Goal: Contribute content: Contribute content

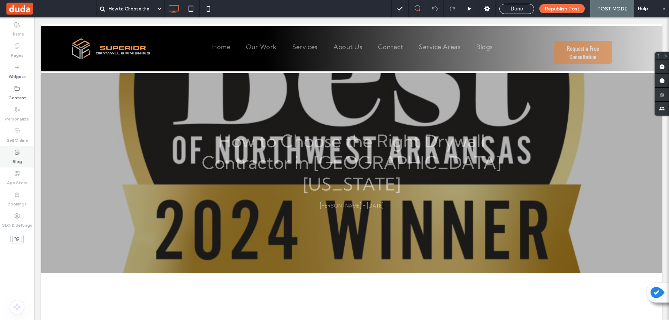
click at [17, 153] on icon at bounding box center [17, 152] width 6 height 6
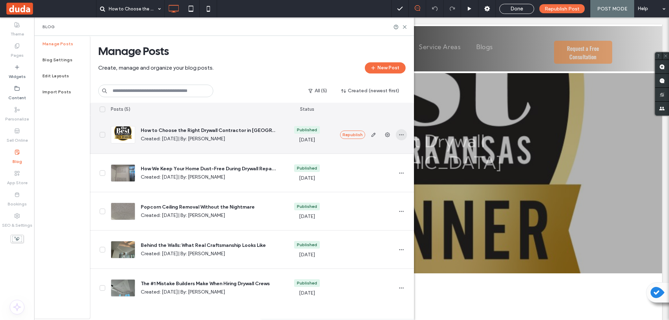
click at [403, 136] on icon "button" at bounding box center [402, 135] width 6 height 6
click at [375, 134] on icon "button" at bounding box center [374, 135] width 6 height 6
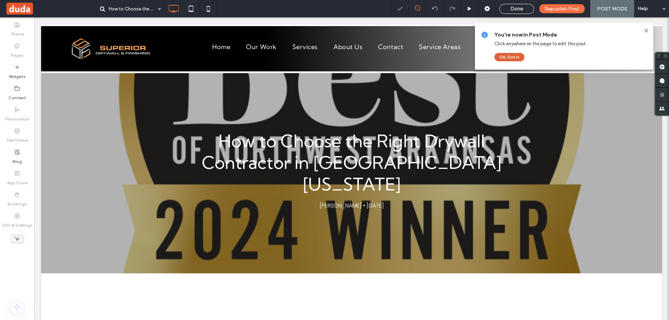
click at [512, 56] on button "OK, Got It" at bounding box center [509, 57] width 30 height 8
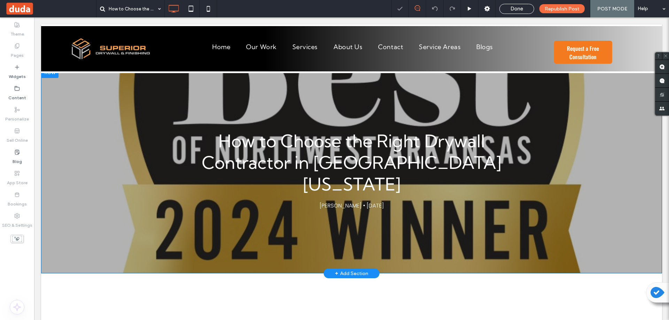
click at [157, 127] on div "How to Choose the Right Drywall Contractor in [GEOGRAPHIC_DATA][US_STATE] [PERS…" at bounding box center [351, 170] width 621 height 207
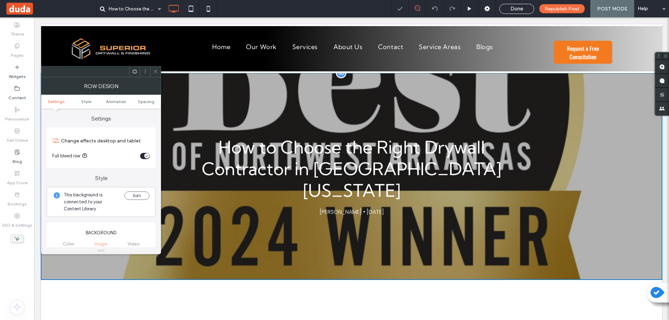
click at [217, 106] on div "How to Choose the Right Drywall Contractor in [GEOGRAPHIC_DATA][US_STATE] [PERS…" at bounding box center [351, 176] width 621 height 207
click at [85, 102] on span "Style" at bounding box center [86, 101] width 10 height 5
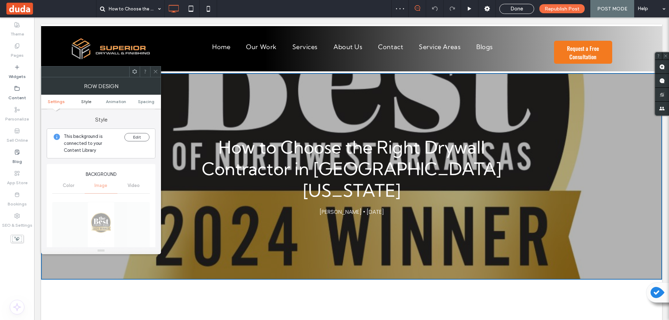
scroll to position [60, 0]
click at [97, 186] on div "Color Image Video" at bounding box center [101, 184] width 98 height 15
click at [103, 187] on div "Color Image Video" at bounding box center [101, 184] width 98 height 15
click at [54, 101] on span "Settings" at bounding box center [56, 101] width 17 height 5
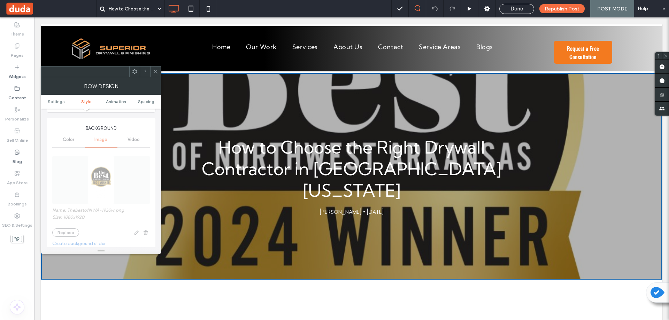
click at [103, 185] on div "Name: ThebestofNWA-1920w.png Size: 1080x1920 Replace Create background slider P…" at bounding box center [101, 252] width 98 height 207
click at [61, 236] on div "Name: ThebestofNWA-1920w.png Size: 1080x1920 Replace Create background slider P…" at bounding box center [101, 252] width 98 height 207
click at [334, 116] on div "How to Choose the Right Drywall Contractor in [GEOGRAPHIC_DATA][US_STATE] [PERS…" at bounding box center [351, 176] width 621 height 207
click at [377, 110] on div "How to Choose the Right Drywall Contractor in [GEOGRAPHIC_DATA][US_STATE] [PERS…" at bounding box center [351, 176] width 621 height 207
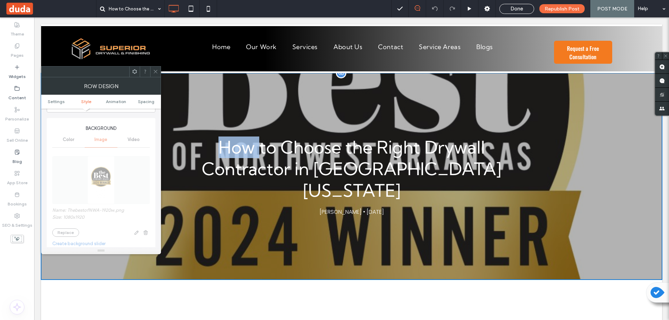
click at [377, 110] on div "How to Choose the Right Drywall Contractor in [GEOGRAPHIC_DATA][US_STATE] [PERS…" at bounding box center [351, 176] width 621 height 207
click at [529, 112] on div "How to Choose the Right Drywall Contractor in [GEOGRAPHIC_DATA][US_STATE] [PERS…" at bounding box center [351, 176] width 621 height 207
click at [591, 126] on div "How to Choose the Right Drywall Contractor in [GEOGRAPHIC_DATA][US_STATE] [PERS…" at bounding box center [351, 176] width 621 height 207
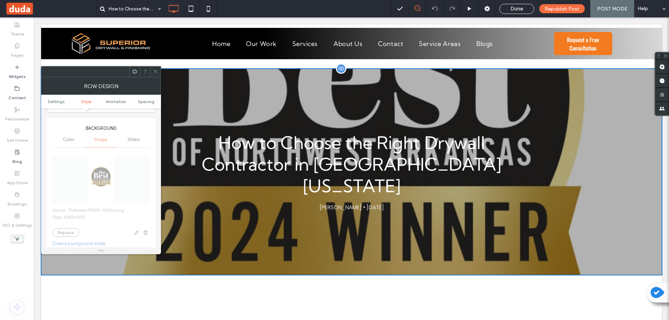
scroll to position [0, 0]
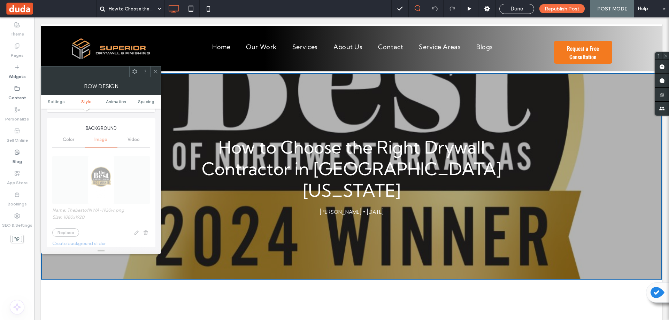
click at [157, 76] on span at bounding box center [155, 72] width 5 height 10
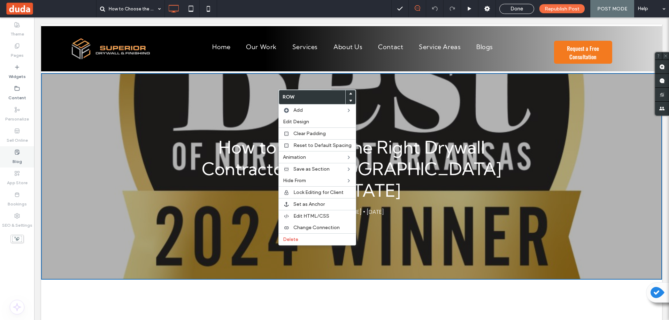
click at [15, 158] on label "Blog" at bounding box center [17, 160] width 9 height 10
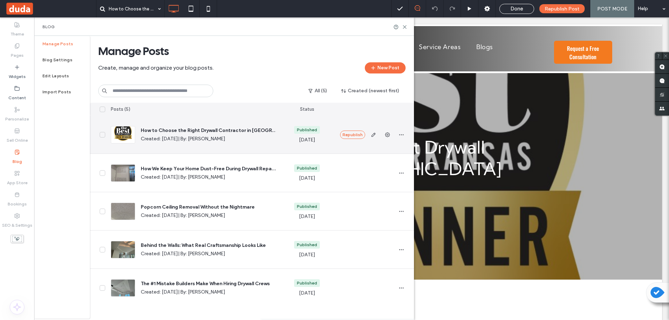
click at [119, 135] on div at bounding box center [123, 134] width 24 height 17
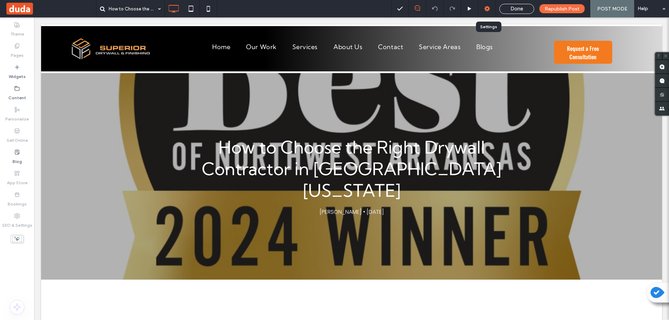
click at [490, 10] on use at bounding box center [487, 9] width 6 height 6
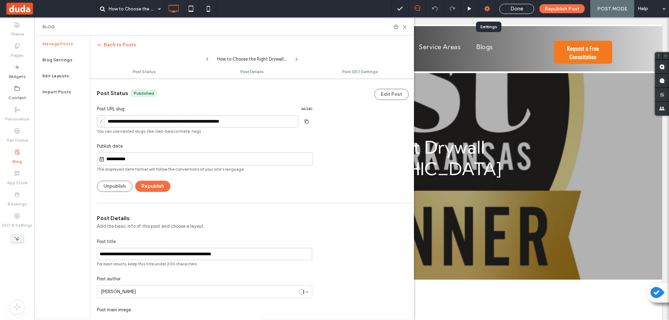
scroll to position [0, 0]
click at [252, 73] on span "Post Details" at bounding box center [251, 71] width 23 height 5
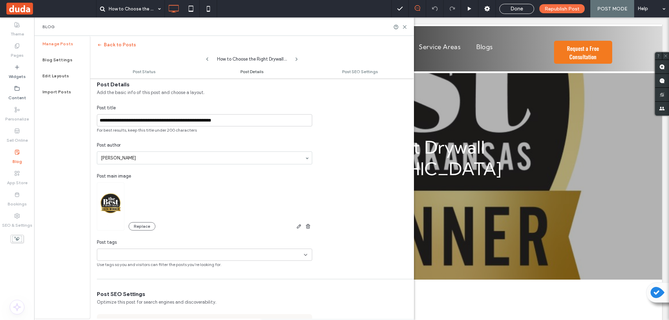
scroll to position [136, 0]
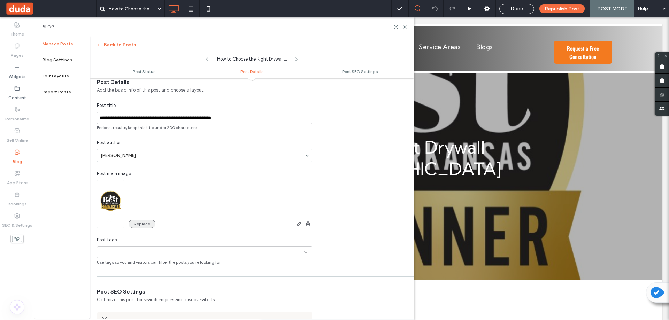
click at [137, 221] on button "Replace" at bounding box center [142, 224] width 27 height 8
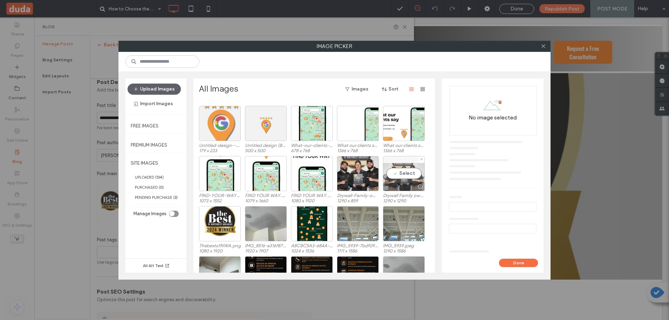
scroll to position [35, 0]
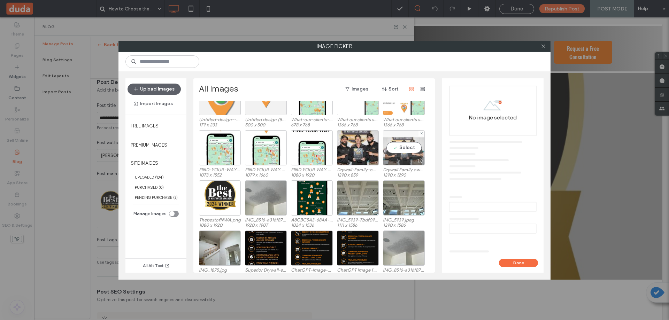
click at [402, 159] on div at bounding box center [403, 161] width 41 height 8
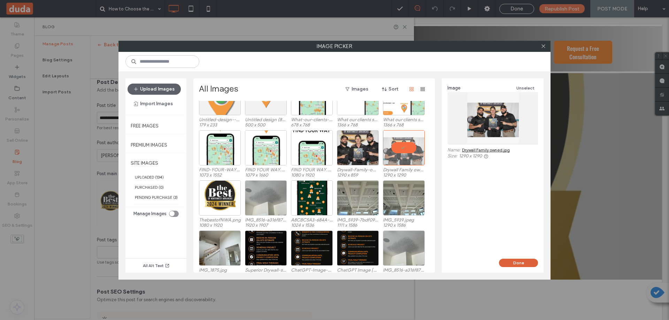
click at [511, 266] on button "Done" at bounding box center [518, 263] width 39 height 8
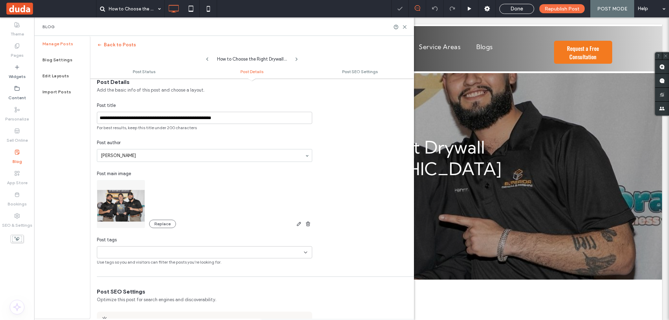
scroll to position [0, 0]
click at [404, 27] on use at bounding box center [404, 26] width 3 height 3
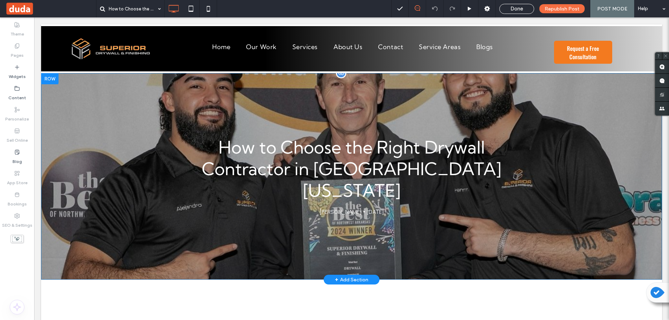
drag, startPoint x: 448, startPoint y: 110, endPoint x: 447, endPoint y: 125, distance: 15.0
click at [447, 125] on div "How to Choose the Right Drywall Contractor in [GEOGRAPHIC_DATA][US_STATE] [PERS…" at bounding box center [351, 176] width 621 height 207
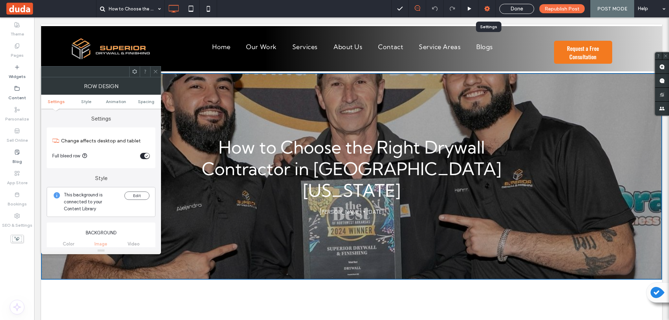
click at [490, 9] on use at bounding box center [487, 9] width 6 height 6
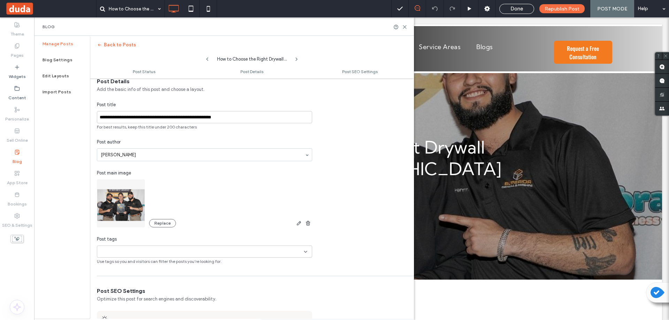
scroll to position [140, 0]
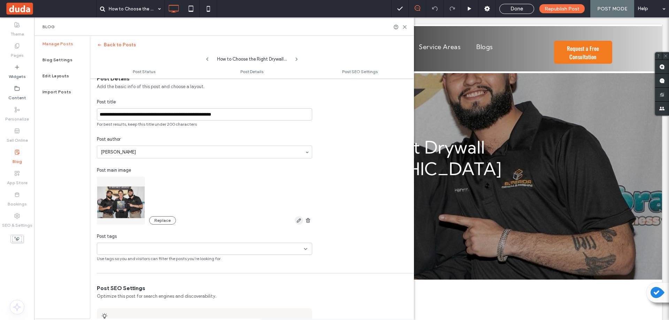
click at [296, 221] on icon "button" at bounding box center [299, 221] width 6 height 6
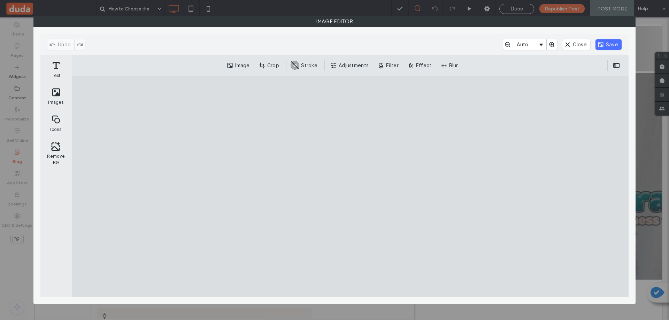
drag, startPoint x: 389, startPoint y: 176, endPoint x: 389, endPoint y: 189, distance: 13.2
click at [350, 187] on cesdk-canvas "Editor canvas" at bounding box center [350, 187] width 0 height 0
click at [271, 64] on button "Crop" at bounding box center [270, 65] width 26 height 10
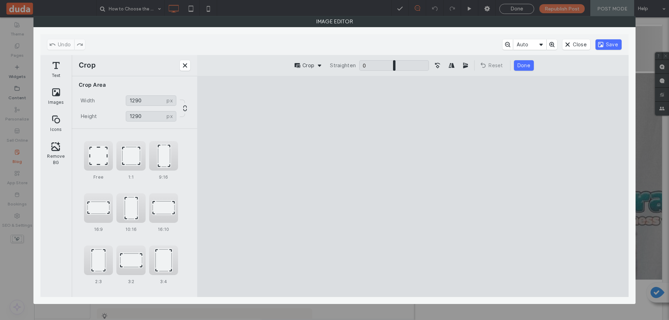
drag, startPoint x: 403, startPoint y: 182, endPoint x: 403, endPoint y: 193, distance: 10.8
click at [413, 187] on cesdk-canvas "Editor canvas" at bounding box center [413, 187] width 0 height 0
drag, startPoint x: 405, startPoint y: 187, endPoint x: 403, endPoint y: 171, distance: 16.6
click at [413, 187] on cesdk-canvas "Editor canvas" at bounding box center [413, 187] width 0 height 0
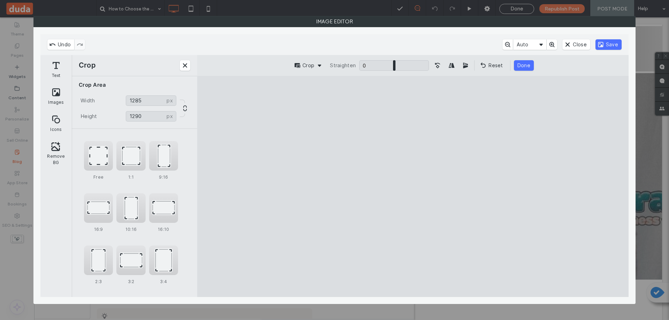
type input "****"
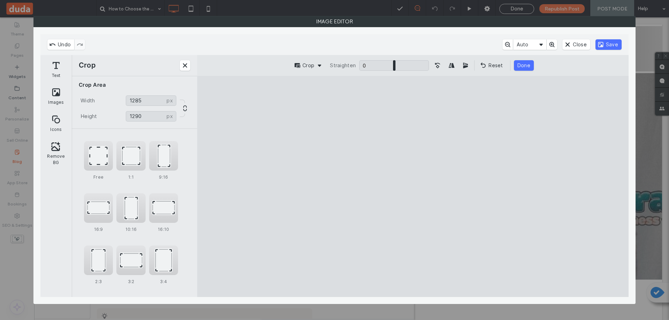
type input "****"
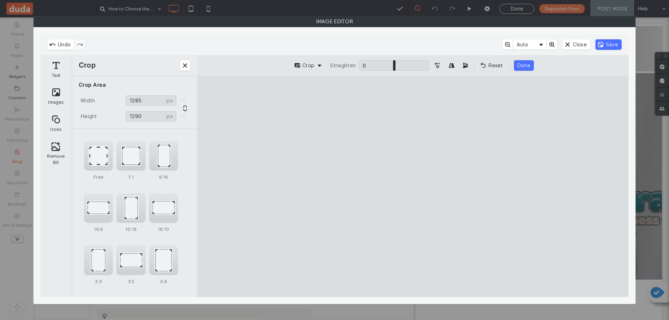
type input "****"
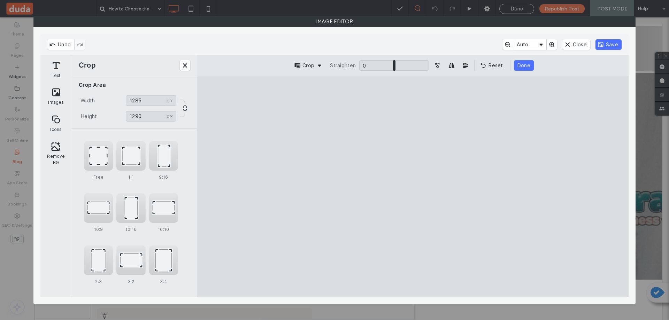
type input "****"
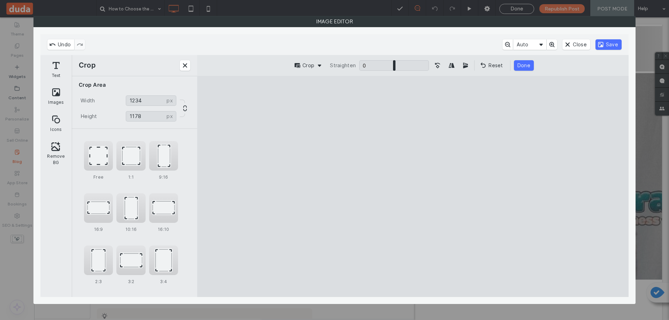
type input "****"
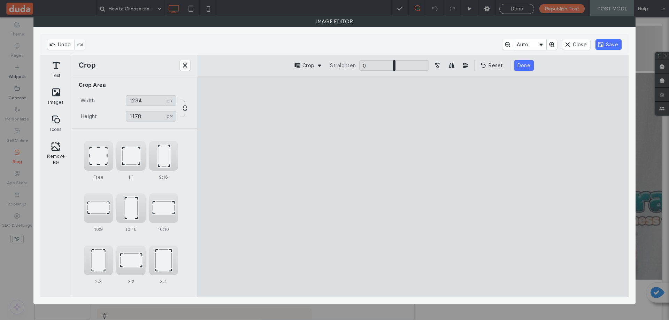
type input "****"
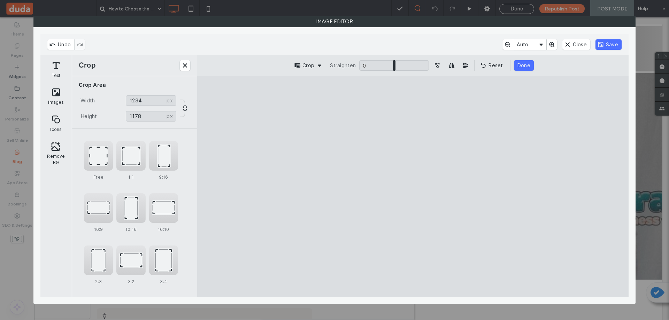
type input "****"
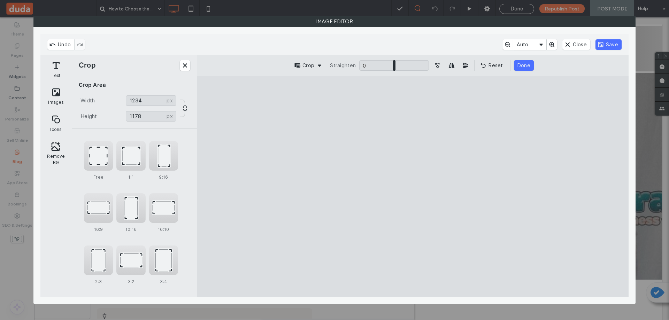
type input "****"
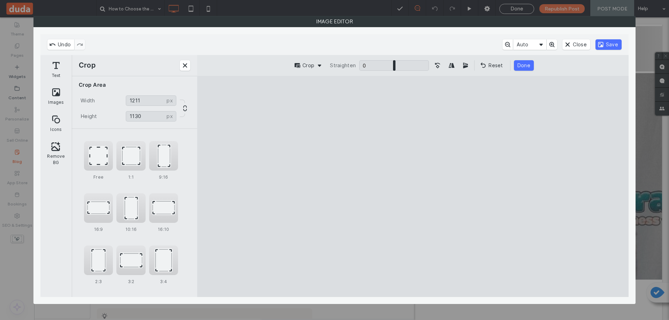
type input "****"
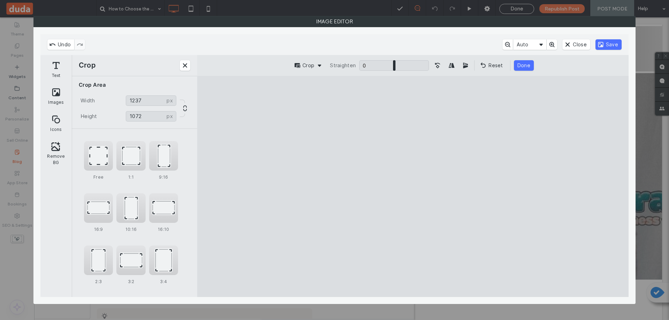
drag, startPoint x: 499, startPoint y: 99, endPoint x: 493, endPoint y: 129, distance: 30.7
click at [413, 187] on cesdk-canvas "Editor canvas" at bounding box center [413, 187] width 0 height 0
type input "***"
drag, startPoint x: 418, startPoint y: 287, endPoint x: 418, endPoint y: 267, distance: 20.9
click at [413, 187] on cesdk-canvas "Editor canvas" at bounding box center [413, 187] width 0 height 0
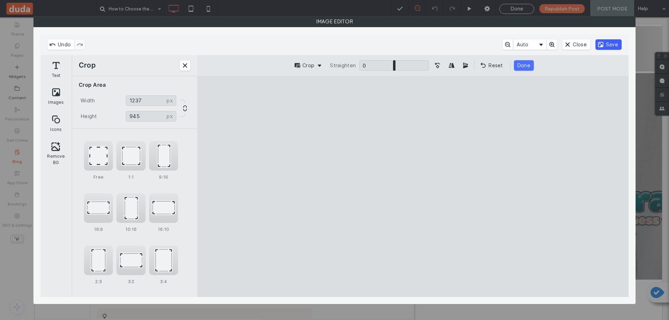
click at [611, 47] on button "Save" at bounding box center [608, 44] width 26 height 10
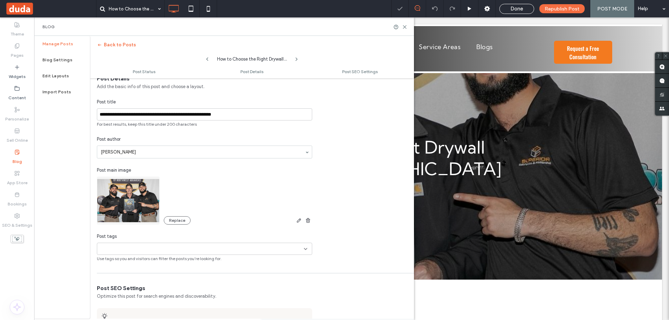
scroll to position [0, 0]
click at [479, 121] on div "How to Choose the Right Drywall Contractor in [GEOGRAPHIC_DATA][US_STATE] [PERS…" at bounding box center [351, 176] width 621 height 207
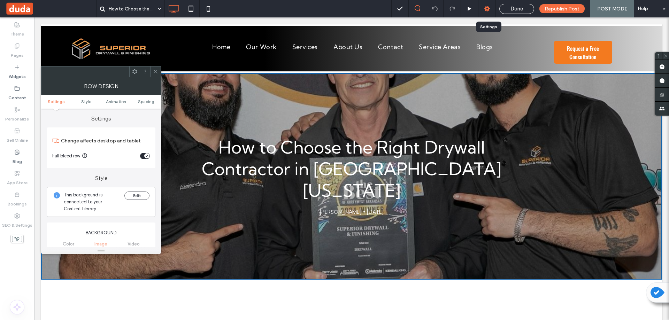
click at [492, 10] on div at bounding box center [486, 8] width 17 height 7
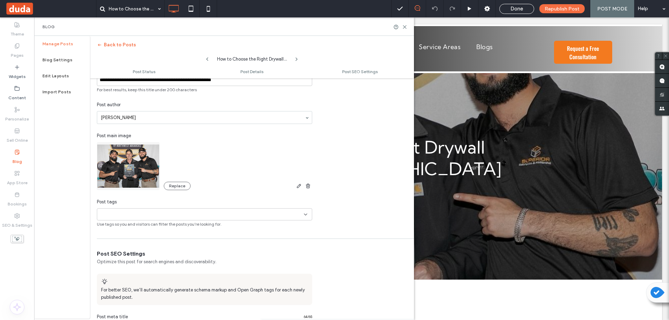
scroll to position [175, 0]
click at [173, 185] on button "Replace" at bounding box center [177, 186] width 27 height 8
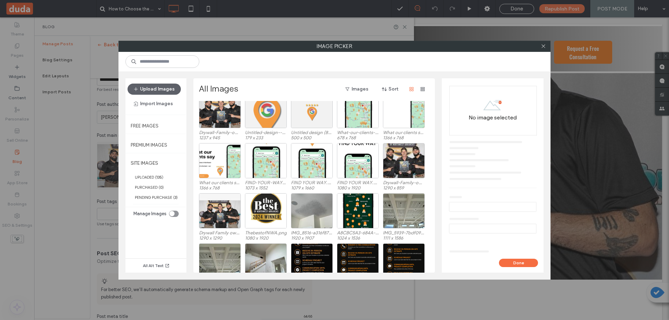
scroll to position [43, 0]
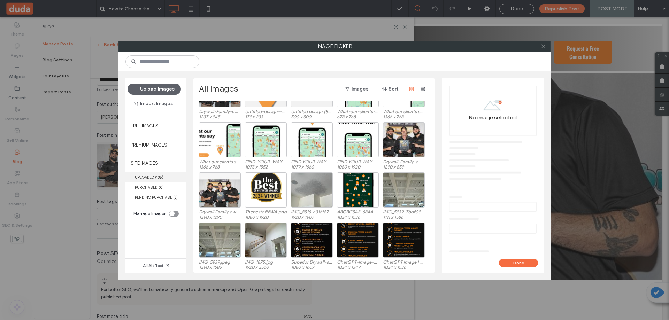
click at [152, 176] on label "UPLOADED ( 135 )" at bounding box center [155, 177] width 61 height 10
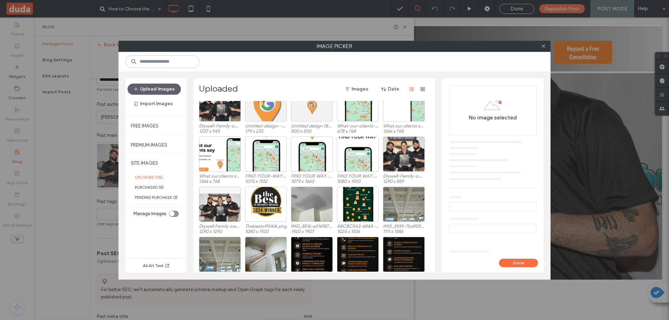
scroll to position [29, 0]
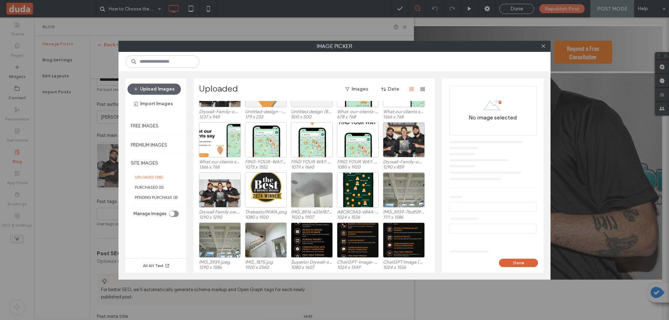
click at [522, 262] on button "Done" at bounding box center [518, 263] width 39 height 8
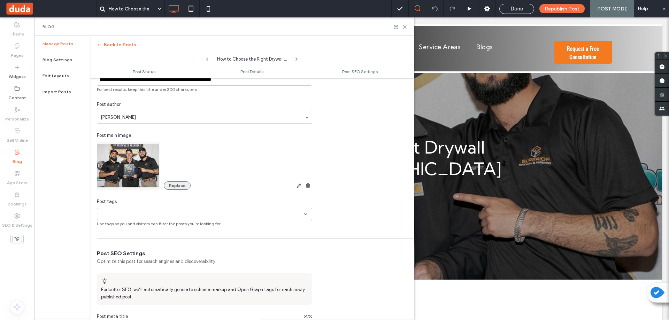
click at [175, 186] on button "Replace" at bounding box center [177, 186] width 27 height 8
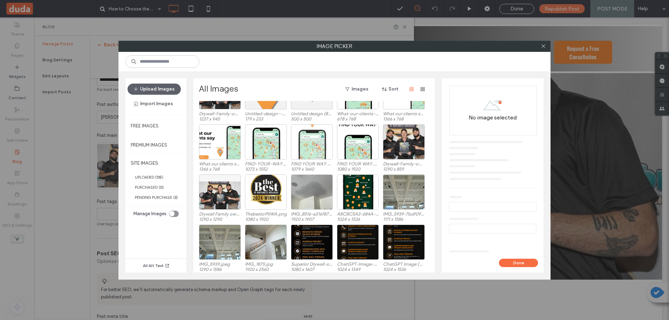
scroll to position [43, 0]
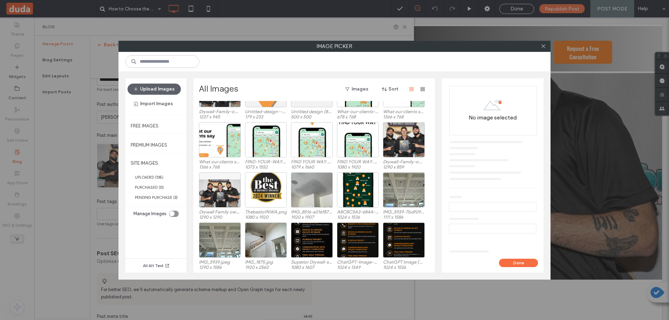
click at [175, 214] on div "toggle" at bounding box center [174, 214] width 10 height 6
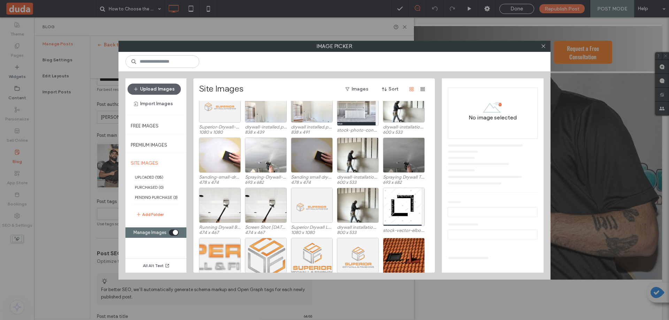
scroll to position [927, 0]
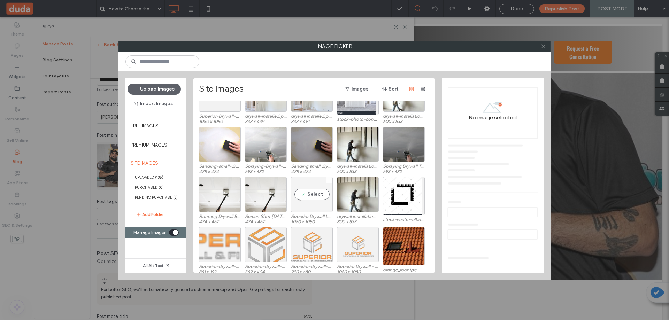
click at [311, 195] on div "Select" at bounding box center [312, 194] width 42 height 35
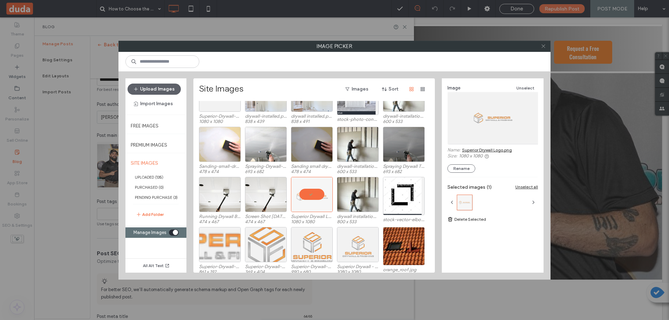
click at [541, 46] on icon at bounding box center [543, 46] width 5 height 5
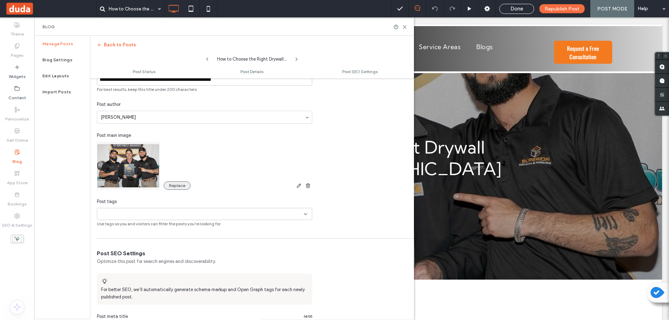
click at [175, 185] on button "Replace" at bounding box center [177, 186] width 27 height 8
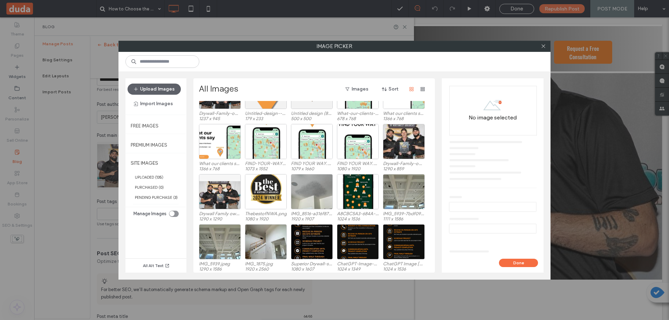
scroll to position [43, 0]
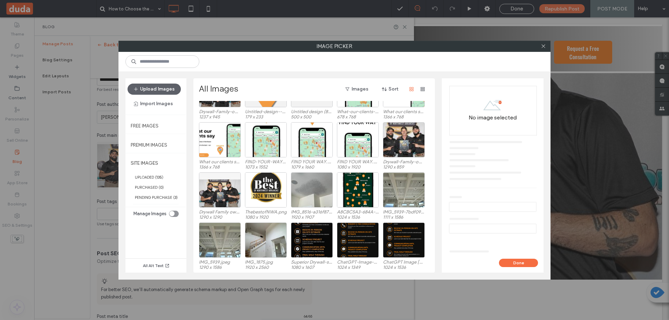
click at [178, 213] on div "toggle" at bounding box center [174, 214] width 10 height 6
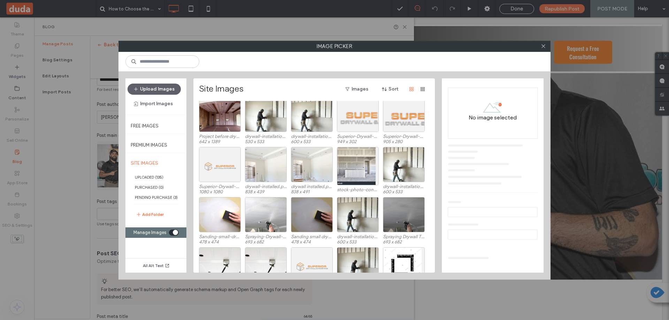
scroll to position [956, 0]
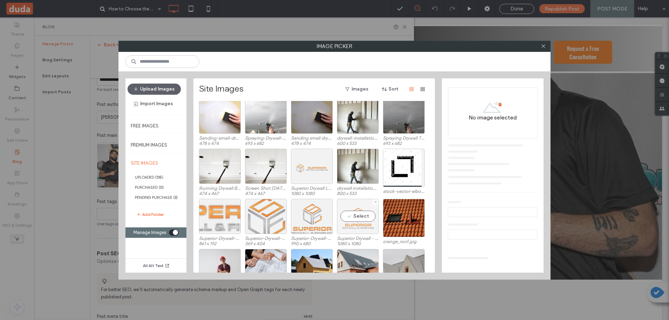
click at [355, 224] on div "Select" at bounding box center [358, 216] width 42 height 35
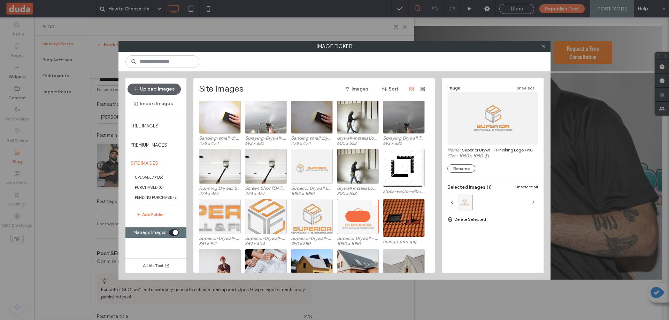
click at [355, 224] on div at bounding box center [358, 216] width 42 height 35
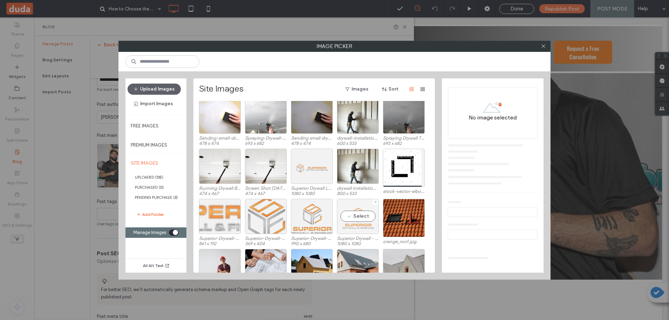
click at [355, 224] on div "Select" at bounding box center [358, 216] width 42 height 35
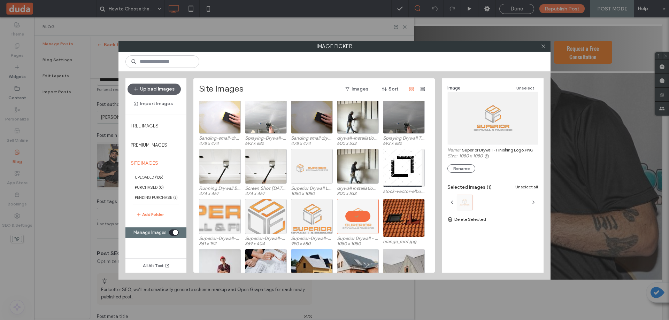
click at [460, 204] on div at bounding box center [464, 202] width 15 height 15
click at [532, 200] on icon "button" at bounding box center [534, 203] width 6 height 6
click at [148, 91] on button "Upload Images" at bounding box center [154, 89] width 53 height 11
click at [542, 44] on icon at bounding box center [543, 46] width 5 height 5
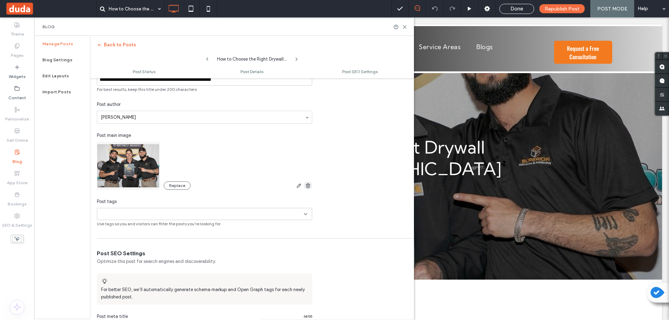
click at [307, 187] on icon "button" at bounding box center [308, 186] width 6 height 6
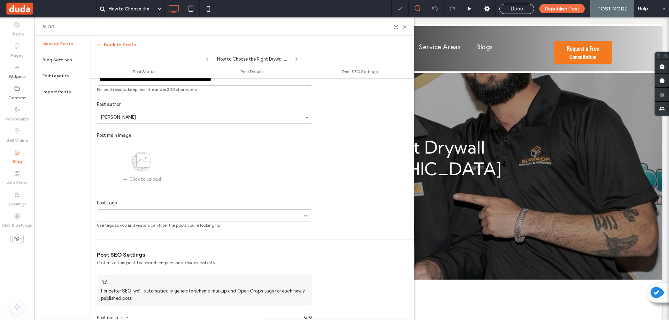
click at [130, 178] on span "Click to upload" at bounding box center [145, 179] width 32 height 7
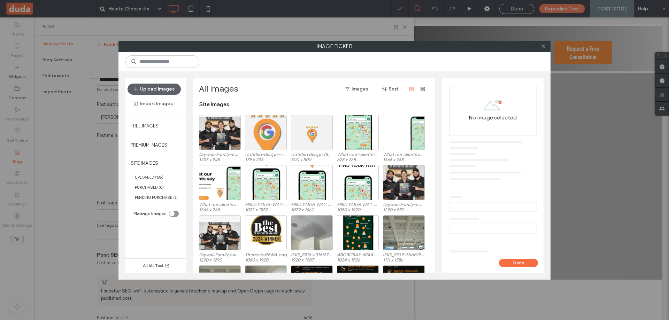
scroll to position [0, 0]
click at [175, 213] on div "toggle" at bounding box center [174, 214] width 10 height 6
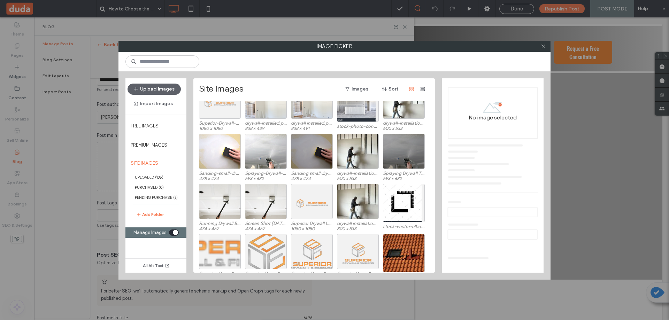
scroll to position [956, 0]
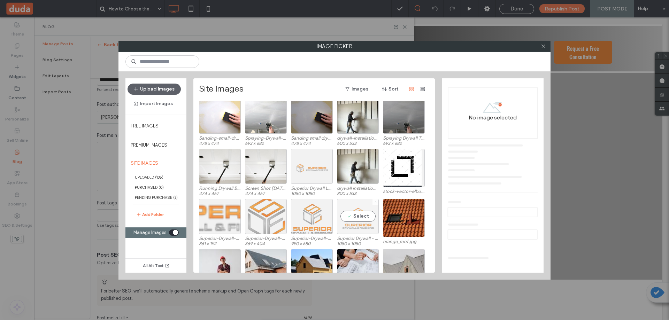
click at [354, 218] on div "Select" at bounding box center [358, 216] width 42 height 35
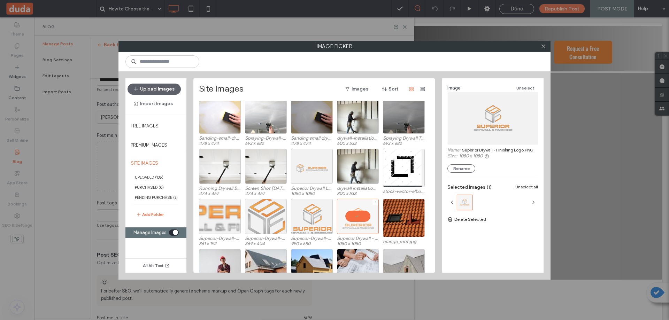
click at [356, 220] on div at bounding box center [358, 216] width 42 height 35
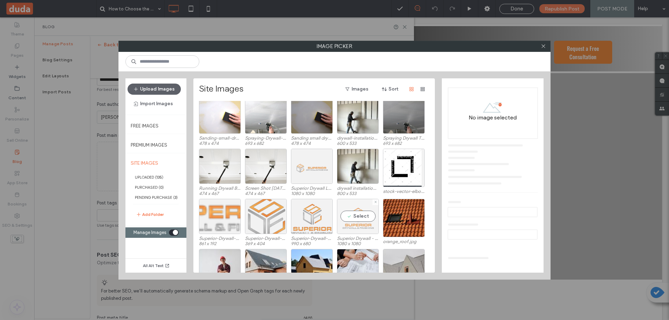
click at [356, 220] on div "Select" at bounding box center [358, 216] width 42 height 35
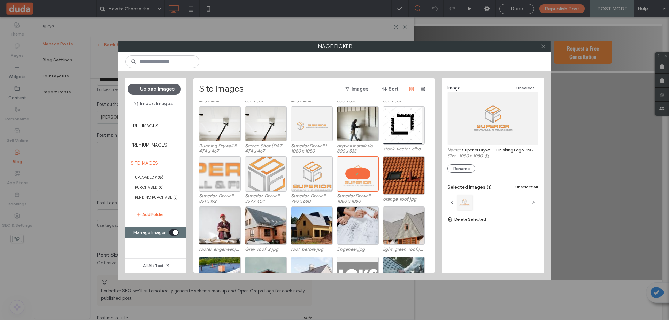
scroll to position [1032, 0]
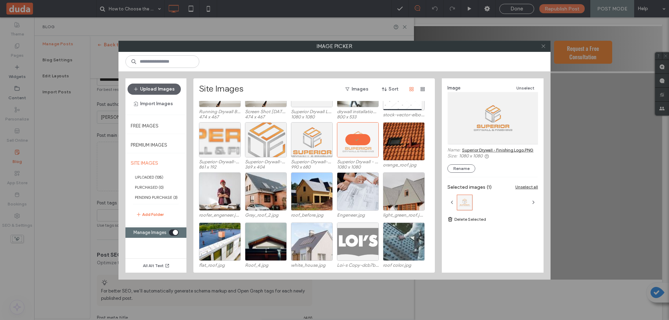
click at [543, 47] on icon at bounding box center [543, 46] width 5 height 5
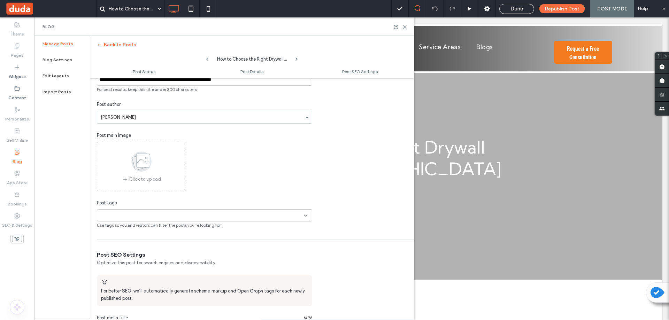
click at [133, 178] on span "Click to upload" at bounding box center [145, 179] width 32 height 7
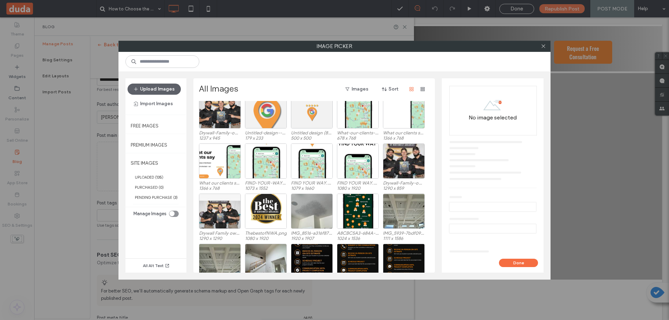
scroll to position [43, 0]
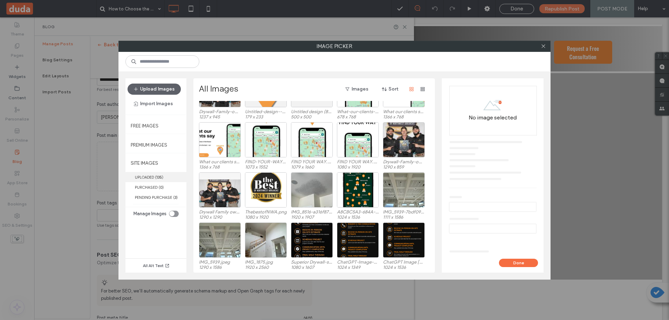
click at [149, 176] on label "UPLOADED ( 135 )" at bounding box center [155, 177] width 61 height 10
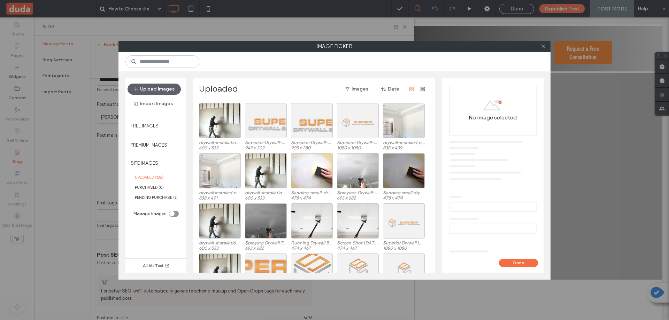
scroll to position [851, 0]
click at [354, 129] on div at bounding box center [357, 133] width 41 height 8
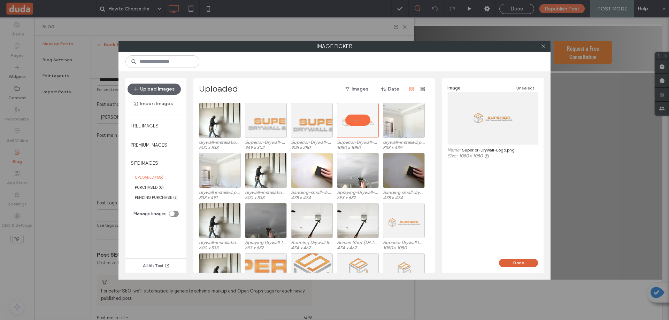
click at [513, 260] on button "Done" at bounding box center [518, 263] width 39 height 8
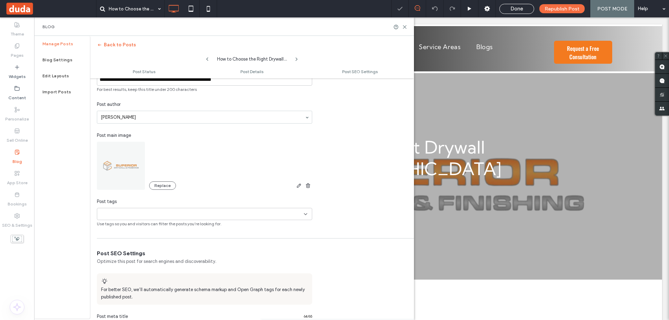
scroll to position [0, 0]
click at [404, 27] on use at bounding box center [404, 26] width 3 height 3
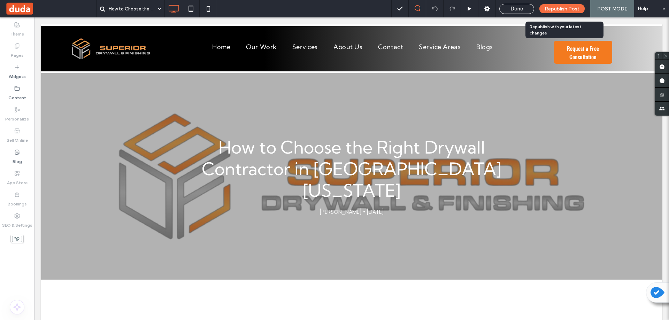
click at [561, 9] on span "Republish Post" at bounding box center [562, 9] width 35 height 6
click at [561, 7] on span "Republish Post" at bounding box center [562, 9] width 35 height 6
click at [14, 154] on icon at bounding box center [17, 152] width 6 height 6
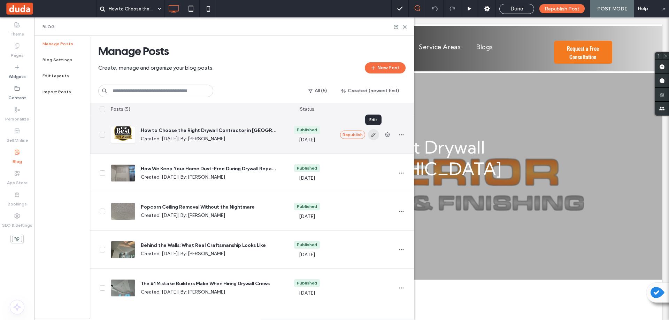
click at [372, 133] on icon "button" at bounding box center [374, 135] width 6 height 6
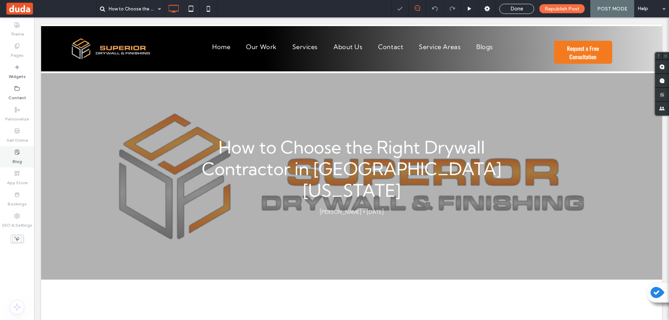
click at [21, 156] on label "Blog" at bounding box center [17, 160] width 9 height 10
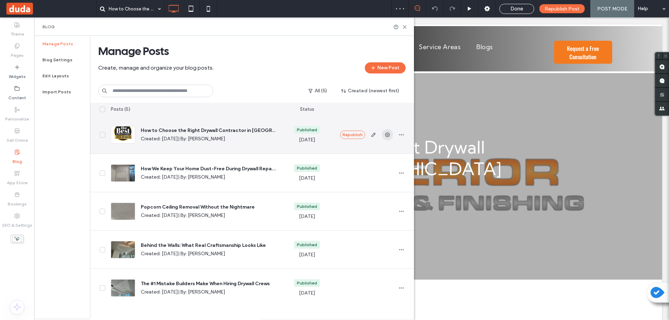
click at [385, 133] on icon "button" at bounding box center [388, 135] width 6 height 6
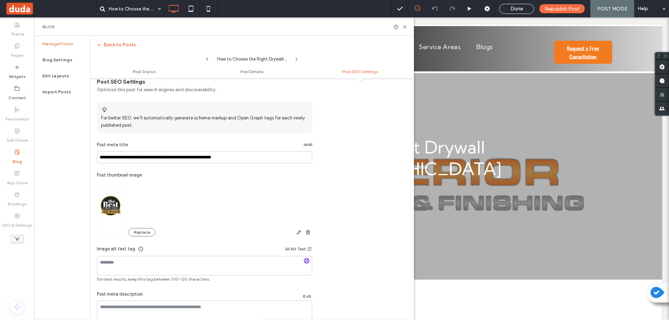
scroll to position [349, 0]
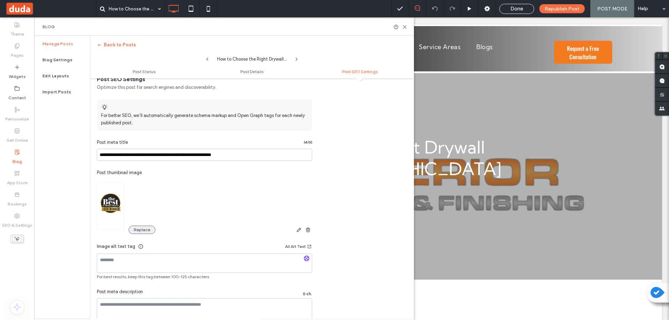
click at [147, 228] on button "Replace" at bounding box center [142, 230] width 27 height 8
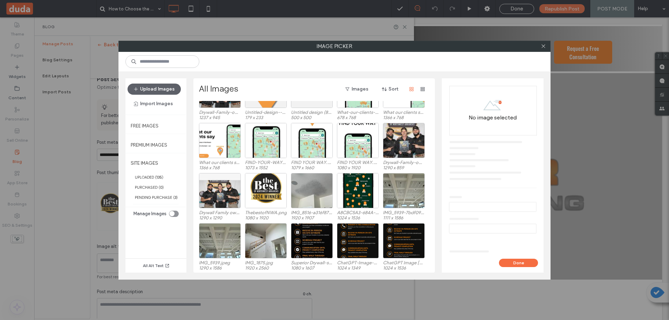
scroll to position [43, 0]
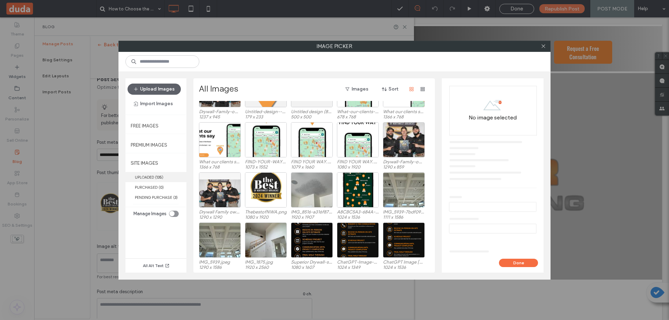
click at [145, 174] on label "UPLOADED ( 135 )" at bounding box center [155, 177] width 61 height 10
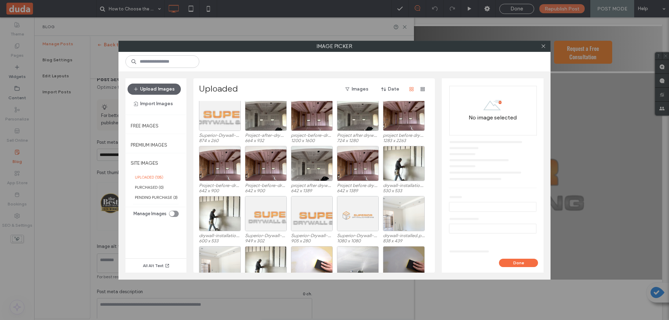
scroll to position [781, 0]
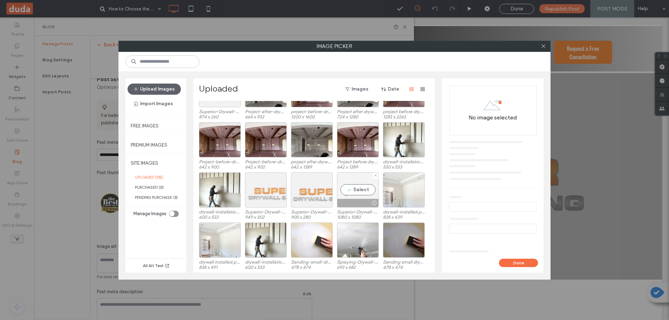
click at [358, 189] on div "Select" at bounding box center [358, 189] width 42 height 35
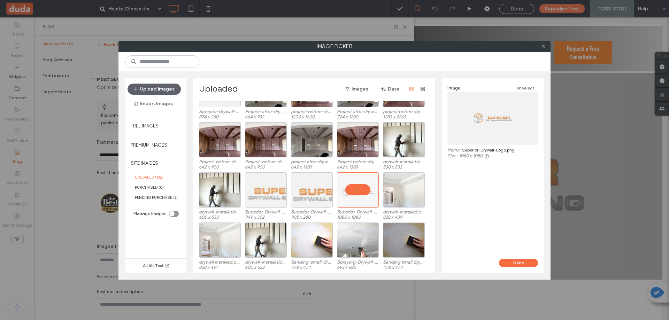
drag, startPoint x: 523, startPoint y: 262, endPoint x: 384, endPoint y: 232, distance: 141.7
click at [523, 262] on button "Done" at bounding box center [518, 263] width 39 height 8
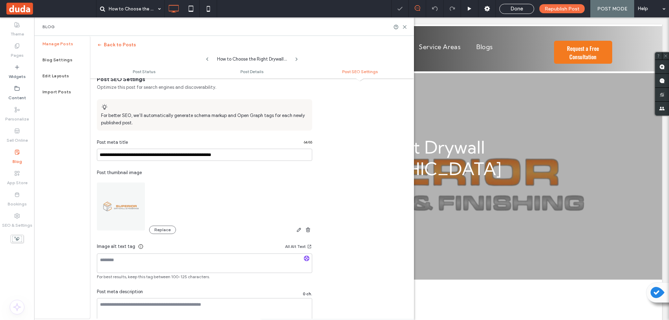
scroll to position [0, 0]
click at [542, 9] on div "Republish Post" at bounding box center [561, 8] width 45 height 9
